Goal: Transaction & Acquisition: Purchase product/service

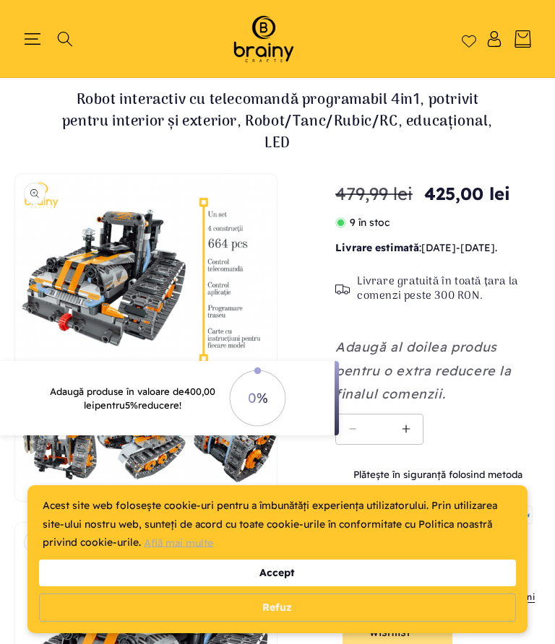
click at [308, 576] on div "Accept" at bounding box center [277, 573] width 476 height 27
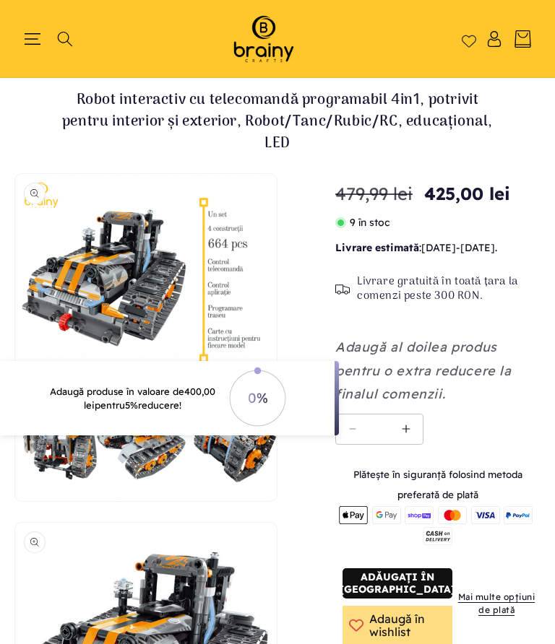
click at [15, 501] on button "Deschide conținutul media 1 într-o fereastră modală" at bounding box center [15, 501] width 0 height 0
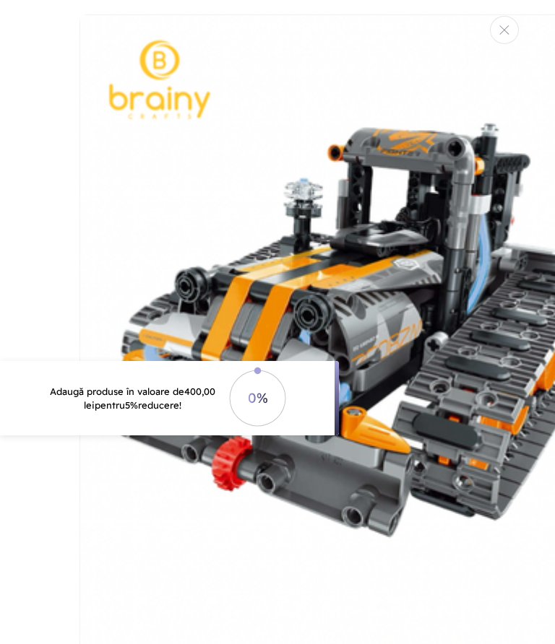
scroll to position [14, 119]
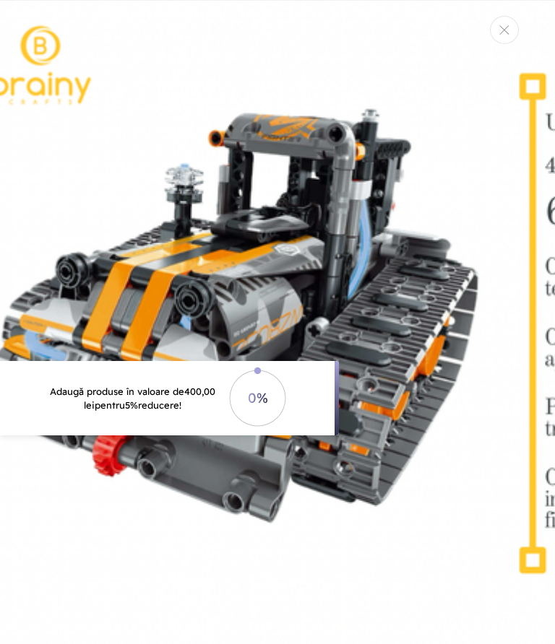
click at [384, 536] on img "Galerie media" at bounding box center [357, 496] width 794 height 993
click at [358, 555] on img "Galerie media" at bounding box center [357, 496] width 794 height 993
click at [358, 554] on img "Galerie media" at bounding box center [357, 496] width 794 height 993
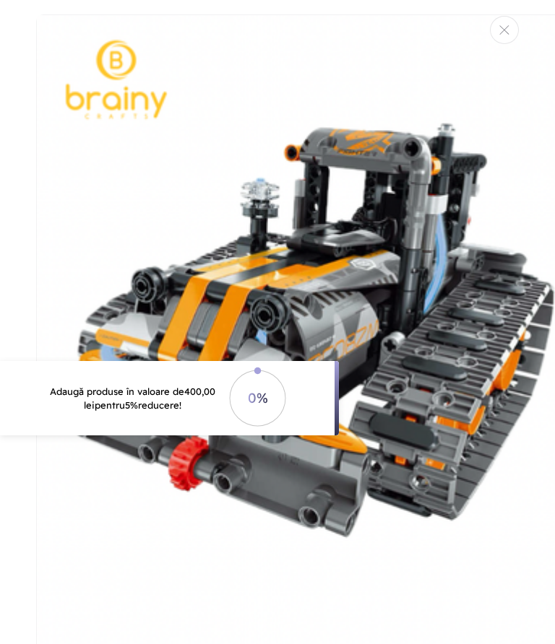
scroll to position [0, 43]
click at [429, 174] on img "Galerie media" at bounding box center [433, 510] width 794 height 993
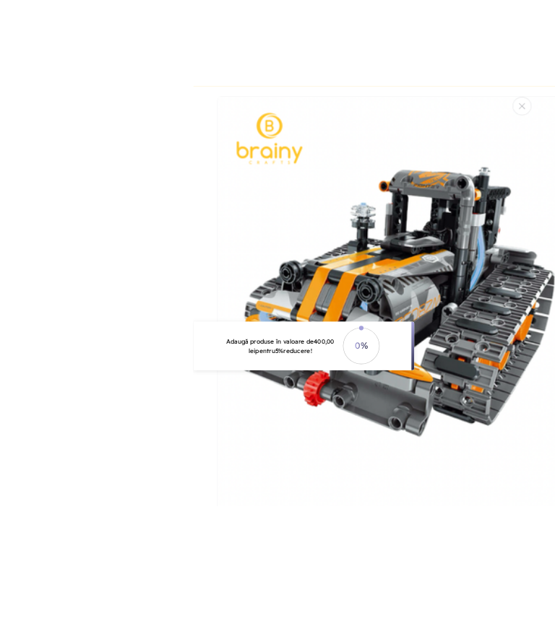
scroll to position [32, 0]
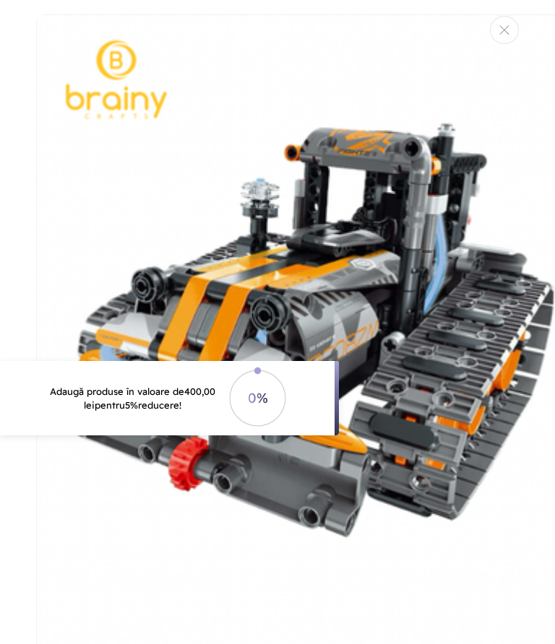
click at [229, 555] on img "Galerie media" at bounding box center [433, 510] width 794 height 993
click at [209, 560] on img "Galerie media" at bounding box center [433, 510] width 794 height 993
click at [216, 557] on img "Galerie media" at bounding box center [433, 510] width 794 height 993
